Goal: Task Accomplishment & Management: Use online tool/utility

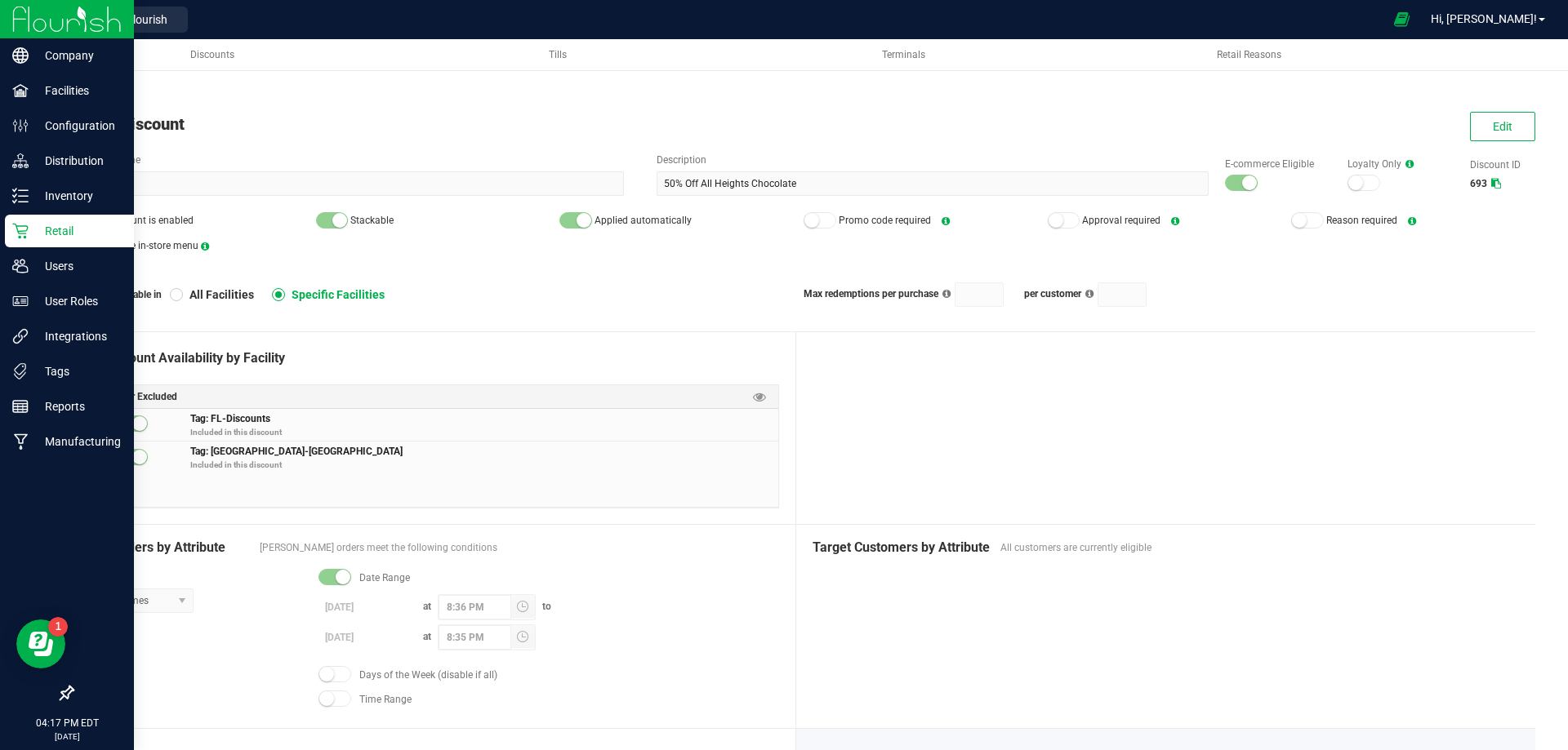
click at [19, 11] on img at bounding box center [67, 19] width 110 height 38
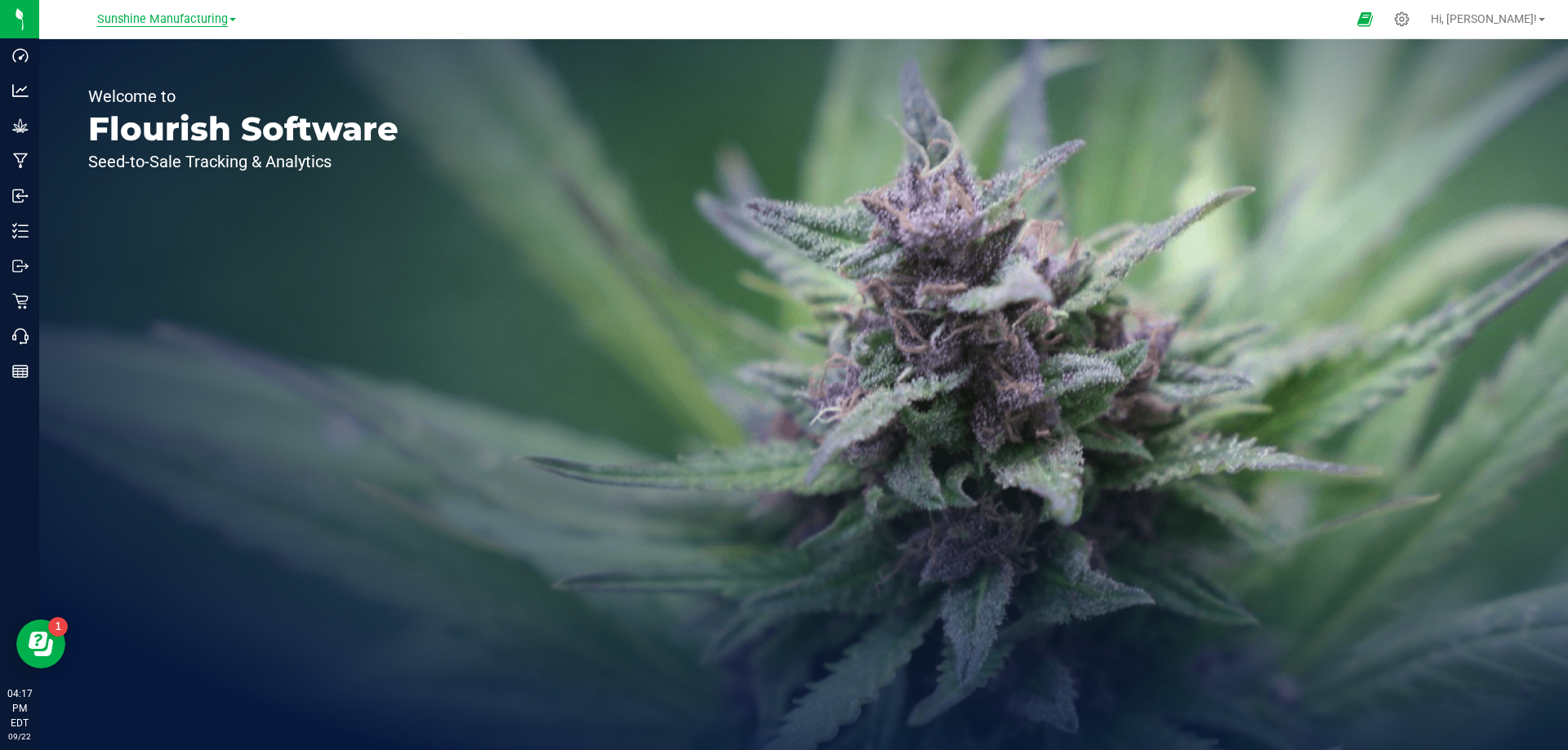
click at [204, 13] on span "Sunshine Manufacturing" at bounding box center [163, 19] width 131 height 14
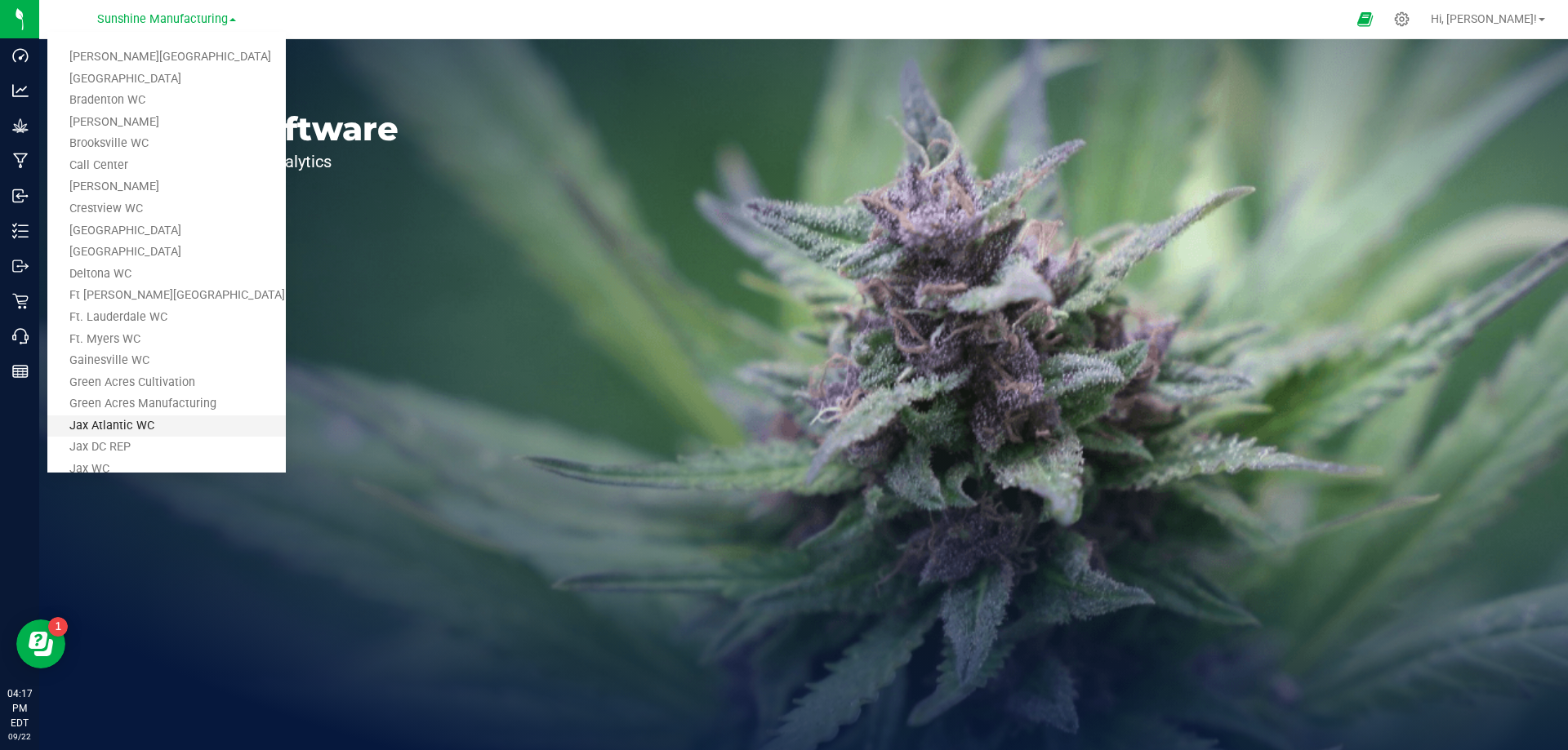
click at [122, 420] on link "Jax Atlantic WC" at bounding box center [166, 426] width 239 height 22
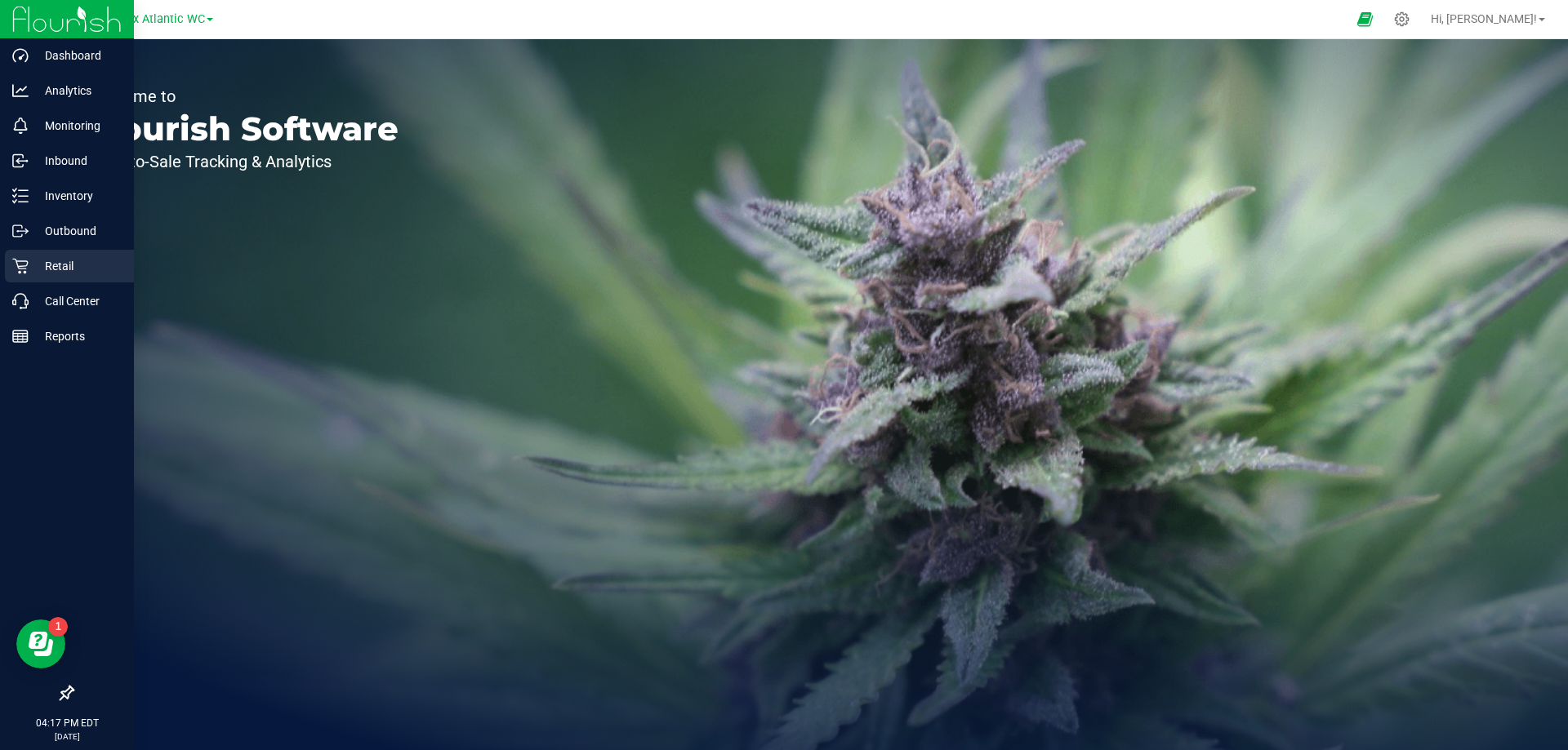
click at [50, 266] on p "Retail" at bounding box center [78, 266] width 98 height 19
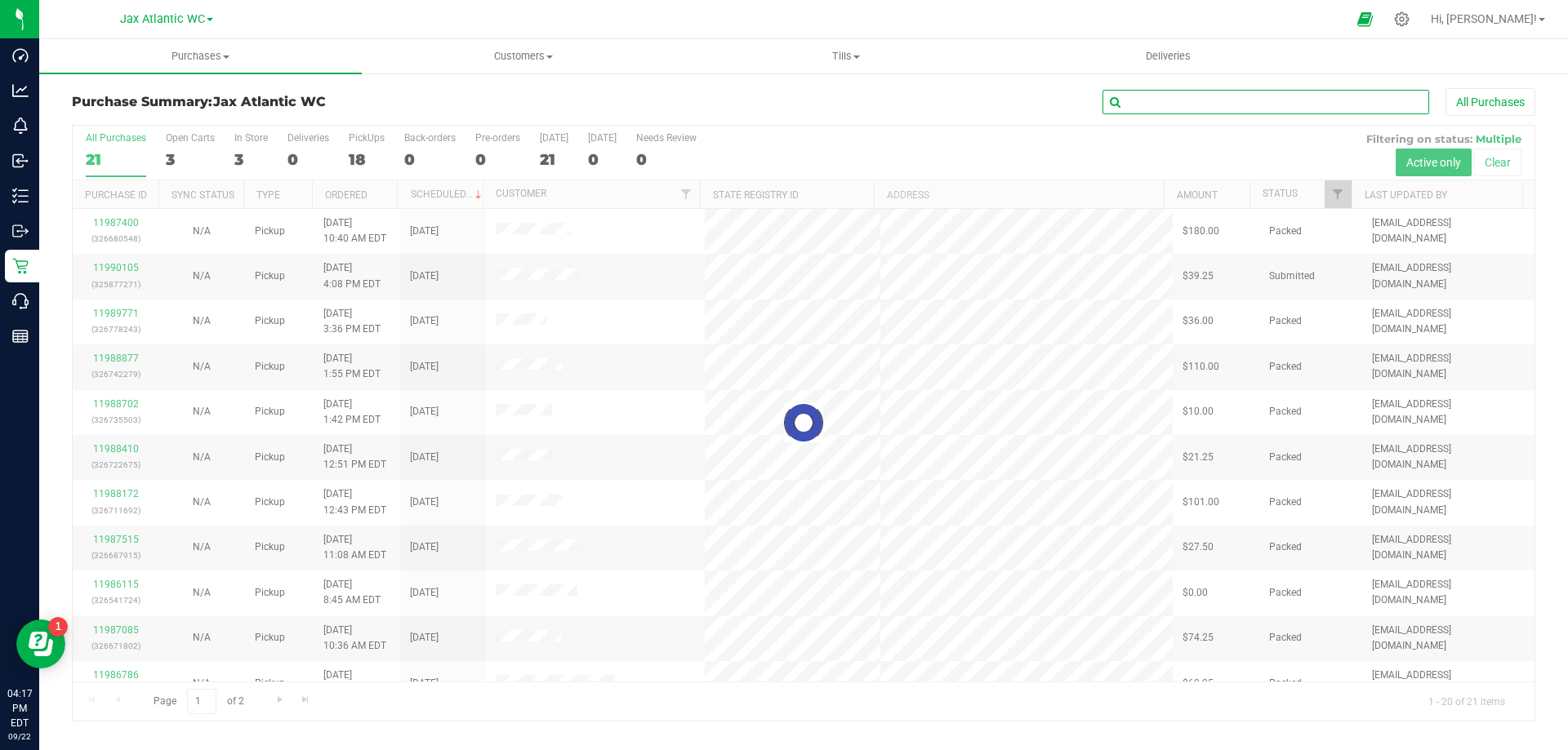
click at [1188, 97] on input "text" at bounding box center [1265, 101] width 326 height 24
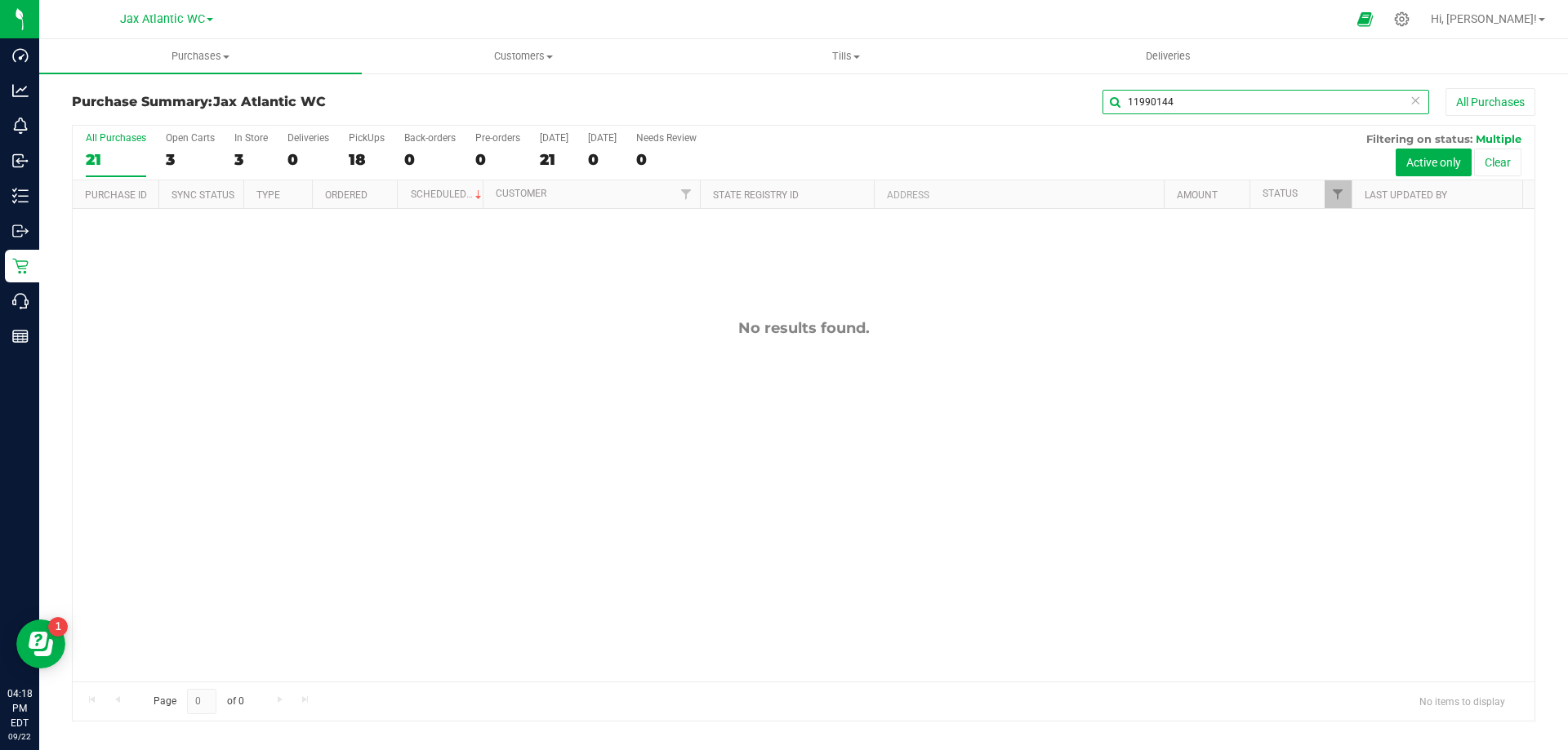
drag, startPoint x: 1176, startPoint y: 101, endPoint x: 1093, endPoint y: 100, distance: 83.0
click at [1093, 100] on div "11990144 All Purchases" at bounding box center [1047, 102] width 975 height 28
type input "11990144"
click at [187, 53] on span "Purchases" at bounding box center [200, 56] width 322 height 14
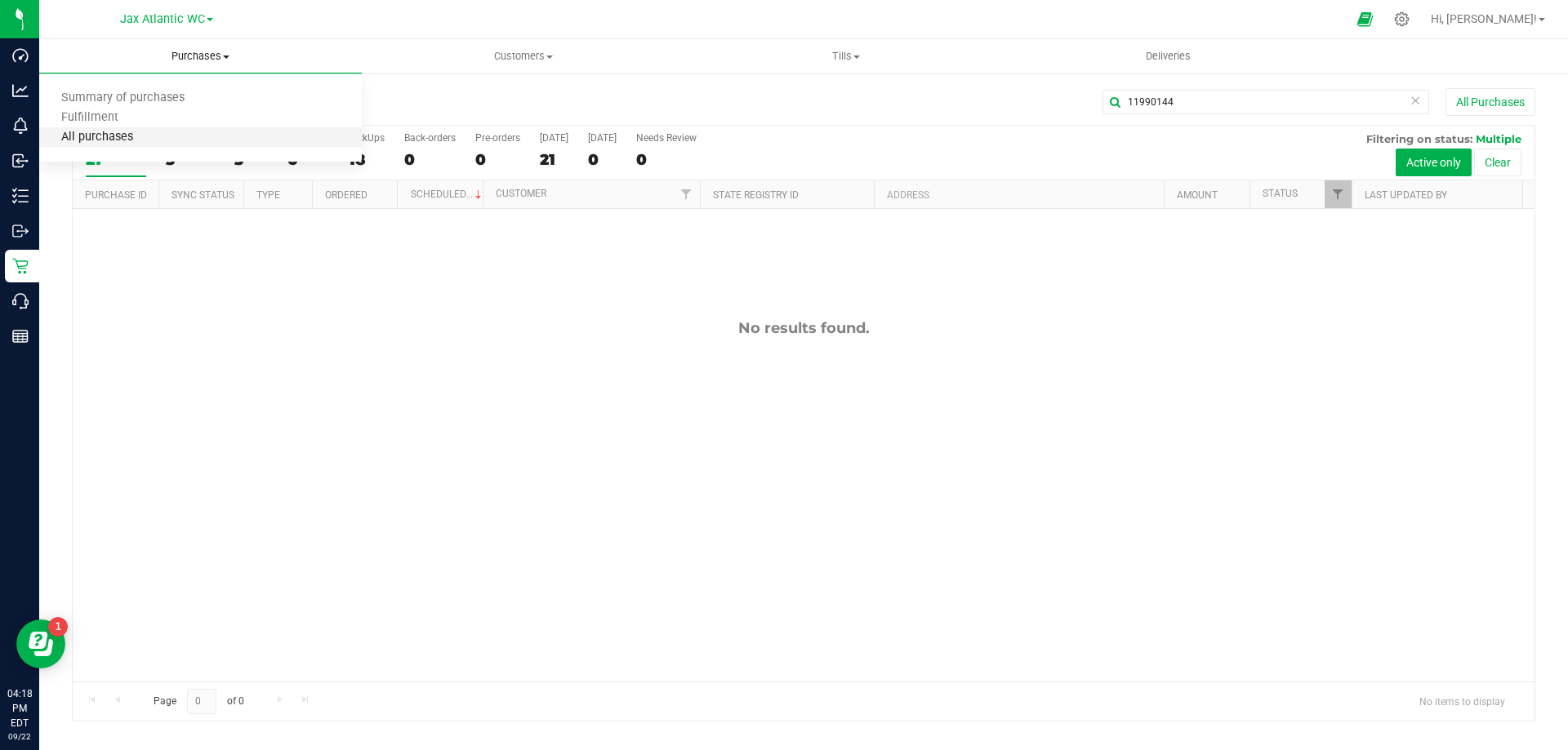
click at [103, 140] on span "All purchases" at bounding box center [97, 138] width 116 height 13
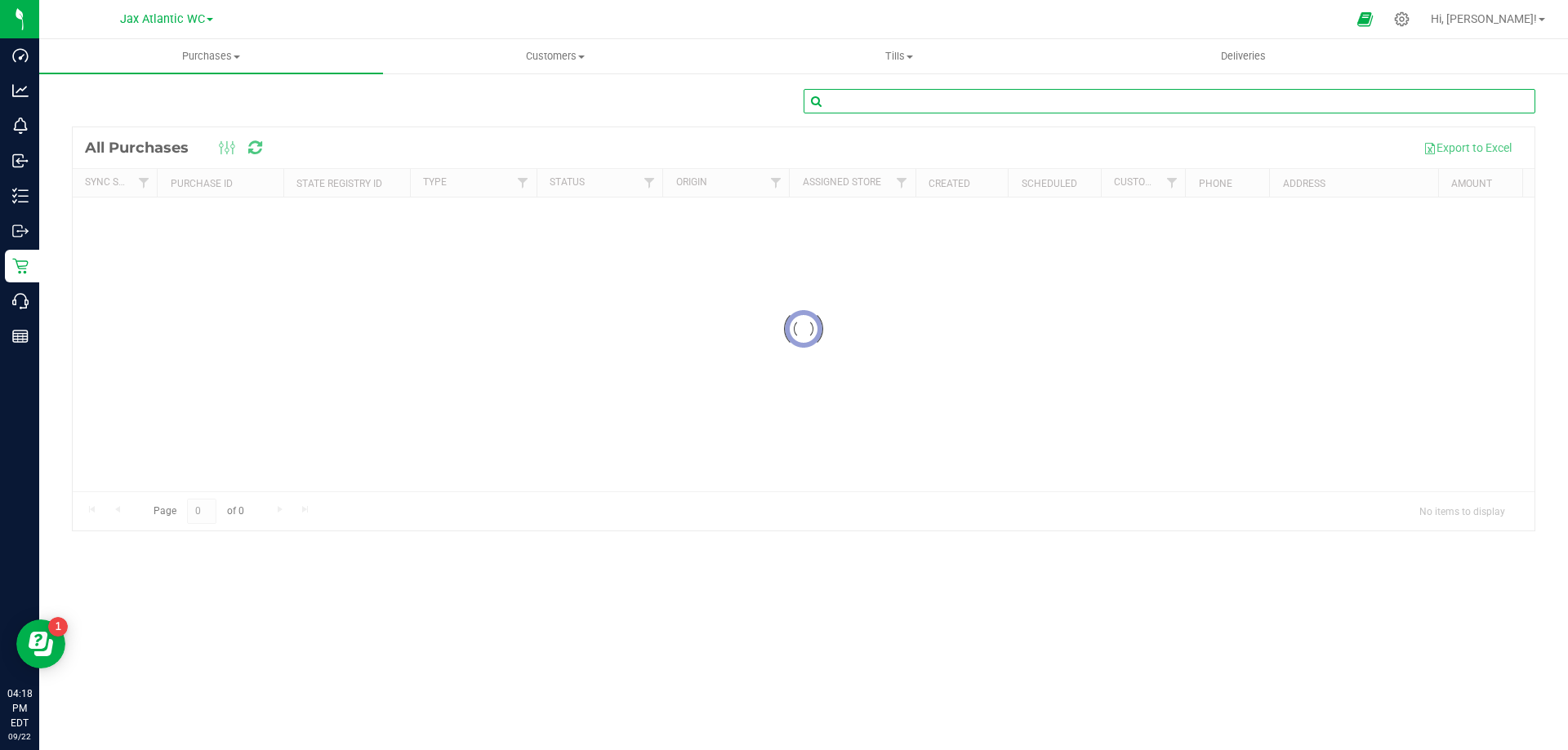
click at [1031, 110] on input "text" at bounding box center [1169, 101] width 731 height 24
paste input "11990144"
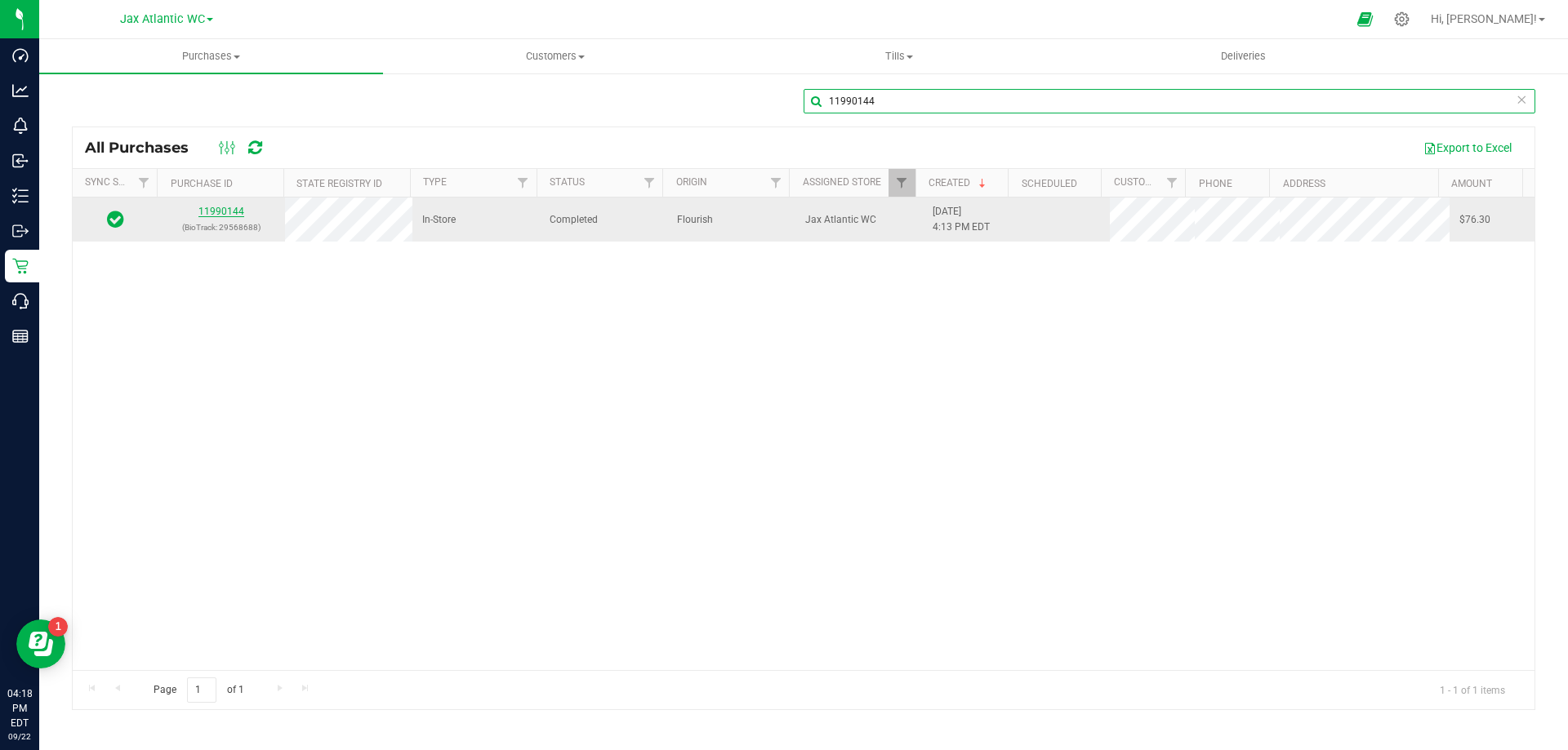
type input "11990144"
click at [225, 212] on link "11990144" at bounding box center [221, 212] width 46 height 12
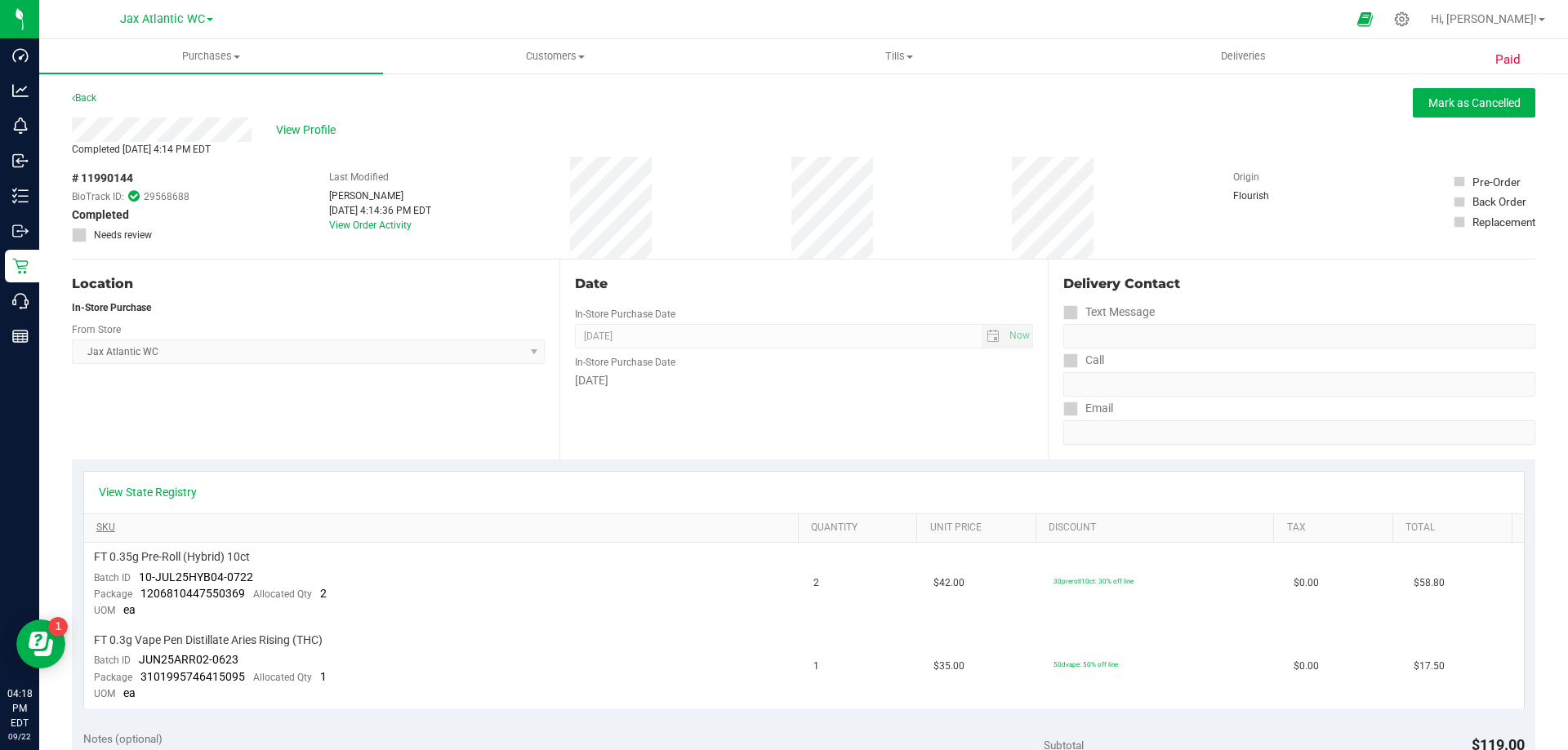
scroll to position [676, 0]
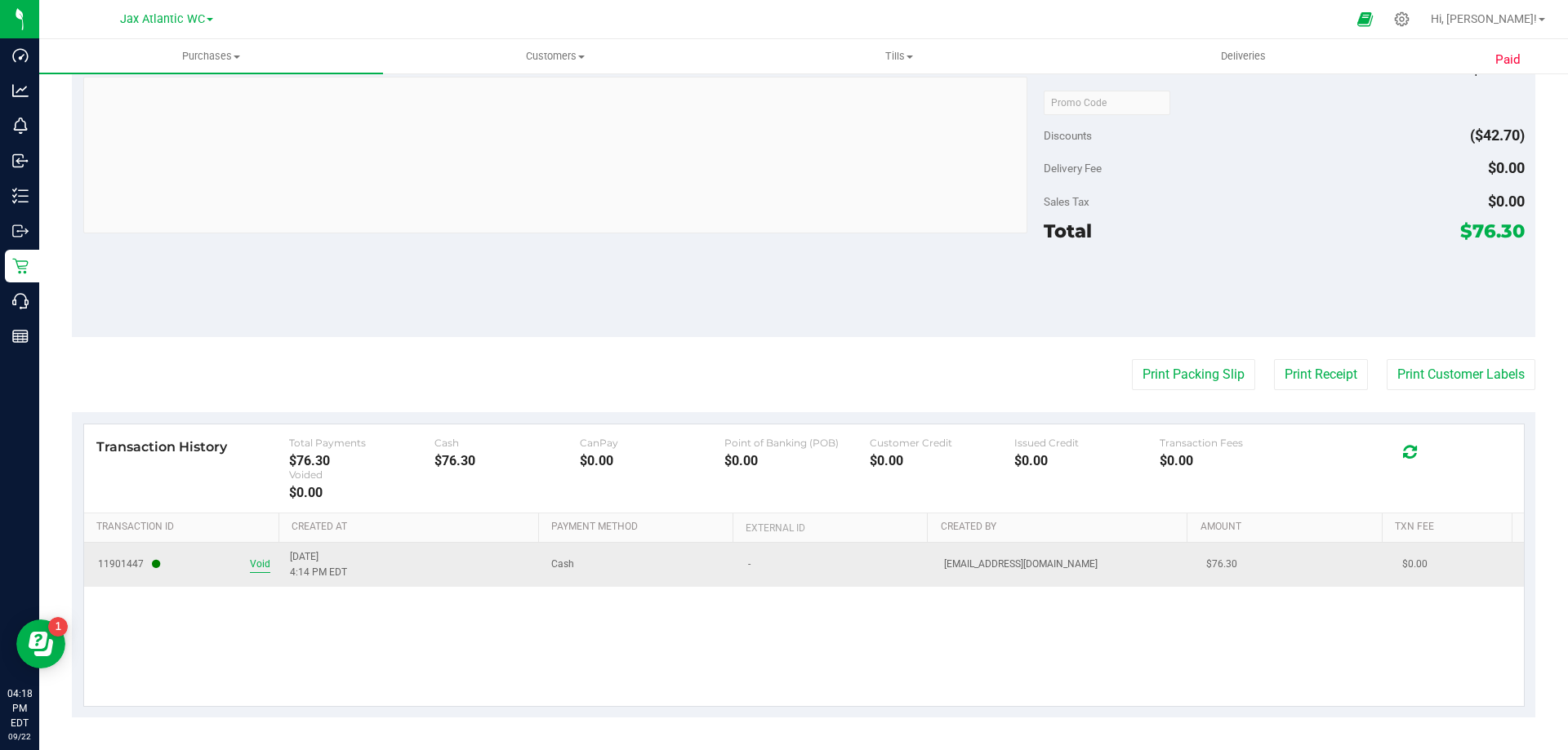
click at [262, 563] on span "Void" at bounding box center [260, 564] width 20 height 15
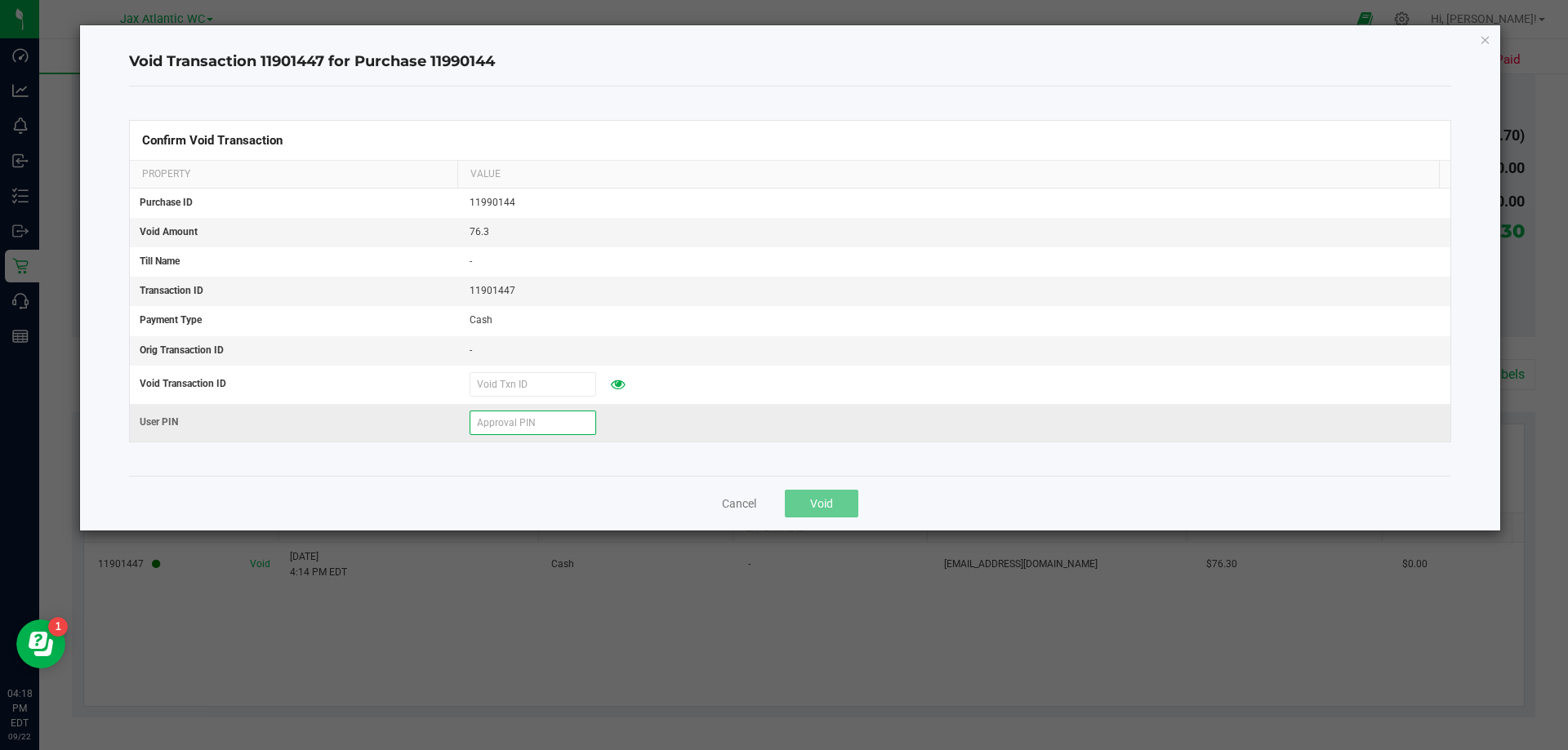
click at [523, 418] on input "text" at bounding box center [533, 422] width 127 height 24
type input "884309"
click at [812, 513] on button "Void" at bounding box center [822, 503] width 73 height 28
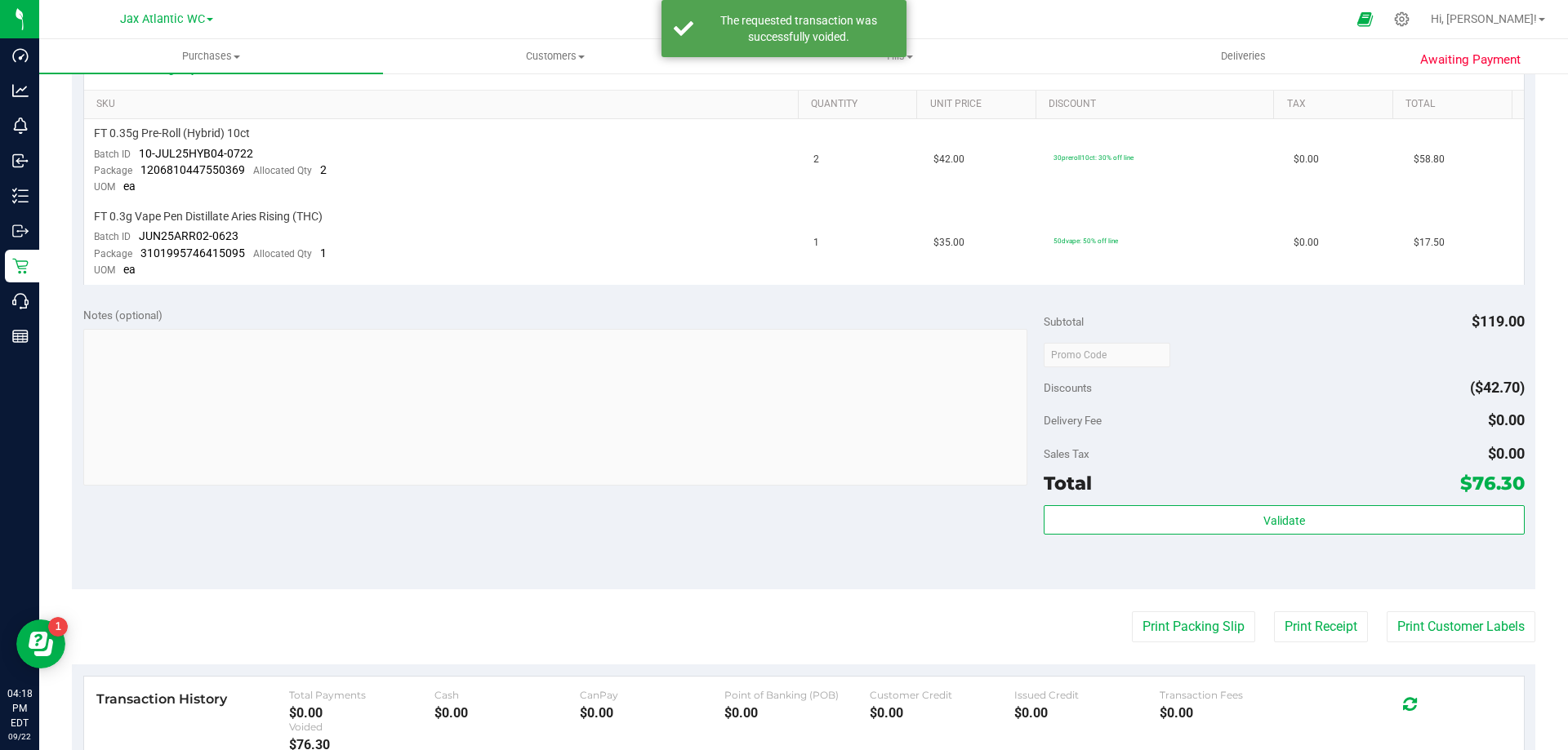
scroll to position [0, 0]
